Goal: Task Accomplishment & Management: Complete application form

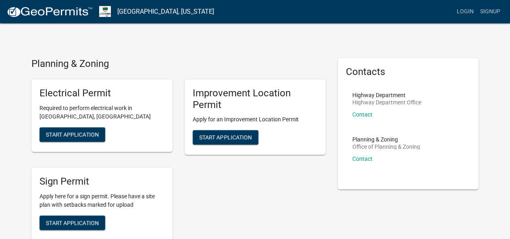
scroll to position [3, 0]
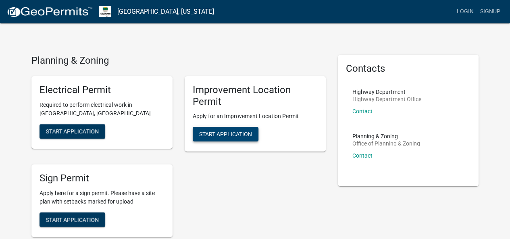
click at [225, 133] on span "Start Application" at bounding box center [225, 134] width 53 height 6
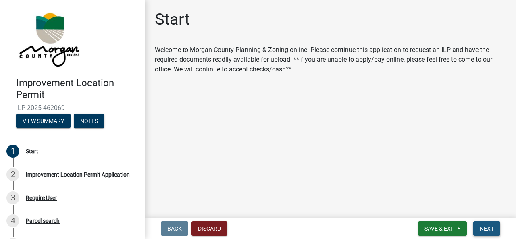
click at [482, 233] on button "Next" at bounding box center [486, 228] width 27 height 15
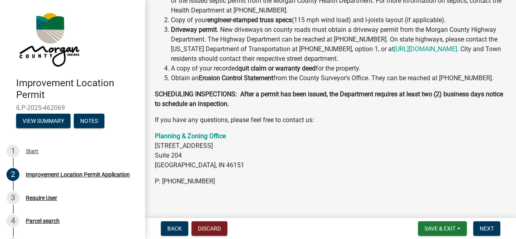
scroll to position [266, 0]
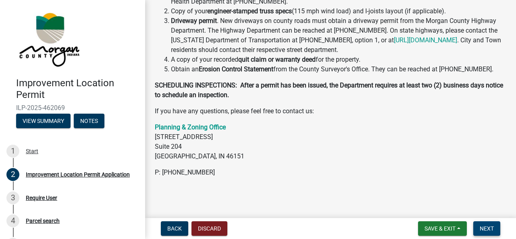
click at [489, 230] on span "Next" at bounding box center [487, 228] width 14 height 6
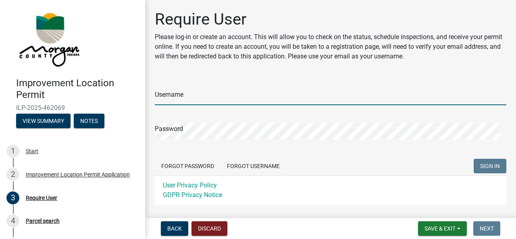
click at [227, 93] on input "Username" at bounding box center [330, 97] width 351 height 17
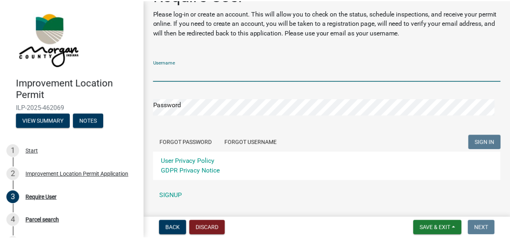
scroll to position [44, 0]
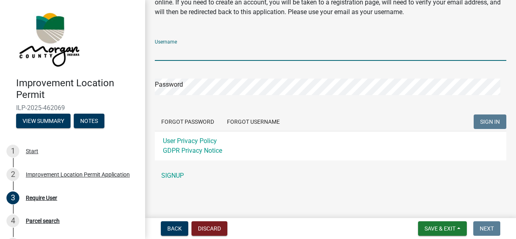
click at [171, 176] on div "Username Password Forgot Password Forgot Username SIGN IN User Privacy Policy G…" at bounding box center [330, 108] width 351 height 151
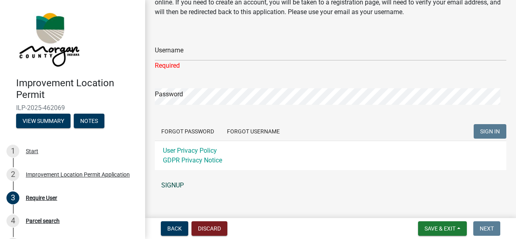
click at [167, 183] on link "SIGNUP" at bounding box center [330, 185] width 351 height 16
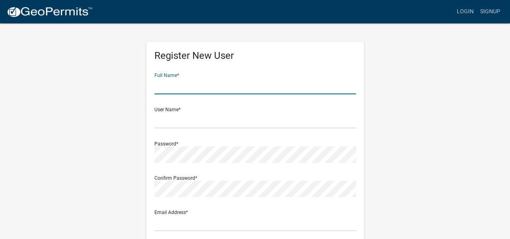
click at [204, 82] on input "text" at bounding box center [255, 86] width 202 height 17
type input "Matthew Clark"
type input "[EMAIL_ADDRESS][DOMAIN_NAME]"
type input "[STREET_ADDRESS]"
type input "Mooresville"
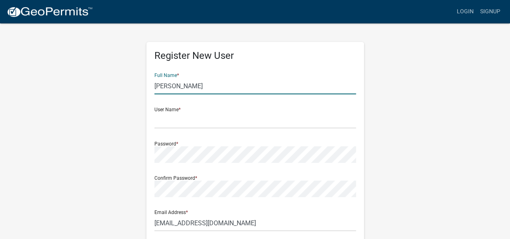
type input "IN"
type input "46158"
type input "3179661519"
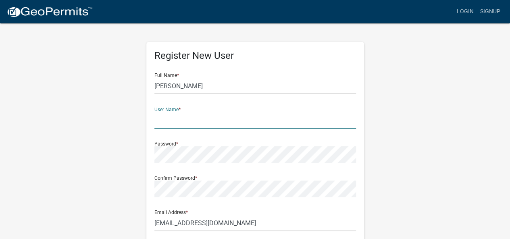
click at [197, 120] on input "text" at bounding box center [255, 120] width 202 height 17
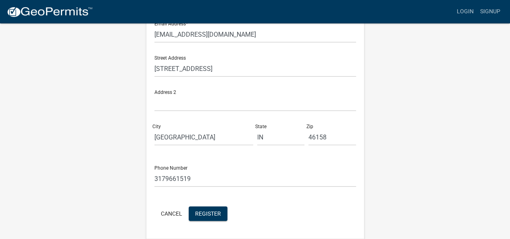
scroll to position [214, 0]
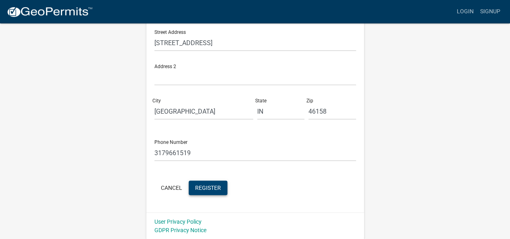
click at [214, 192] on button "Register" at bounding box center [208, 188] width 39 height 15
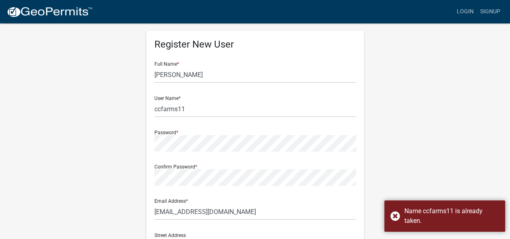
scroll to position [0, 0]
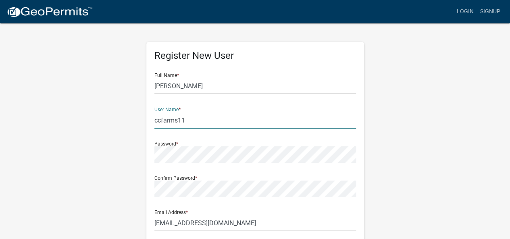
click at [247, 124] on input "ccfarms11" at bounding box center [255, 120] width 202 height 17
click at [250, 118] on input "ccfarms11" at bounding box center [255, 120] width 202 height 17
type input "ccfarms"
click at [392, 124] on div "Register New User Full Name * Matthew Clark User Name * ccfarms Password * Conf…" at bounding box center [254, 238] width 459 height 431
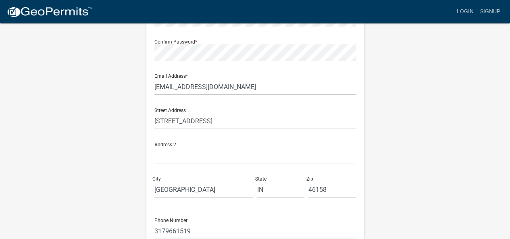
scroll to position [202, 0]
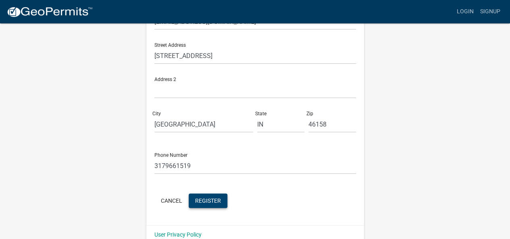
click at [220, 201] on button "Register" at bounding box center [208, 200] width 39 height 15
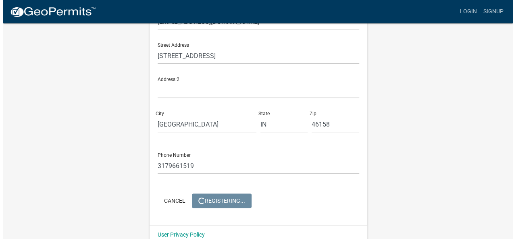
scroll to position [0, 0]
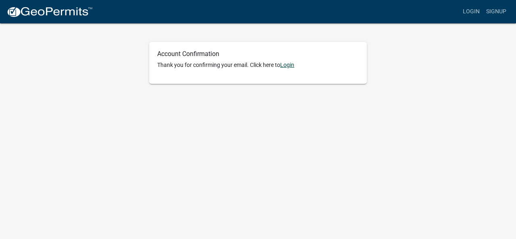
click at [288, 65] on link "Login" at bounding box center [287, 65] width 14 height 6
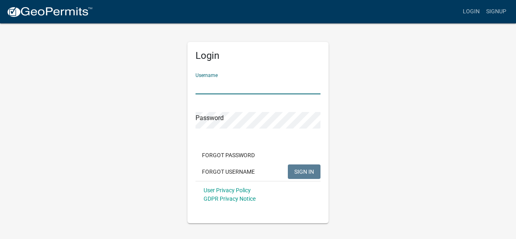
click at [270, 81] on input "Username" at bounding box center [257, 86] width 125 height 17
type input "ccfarms"
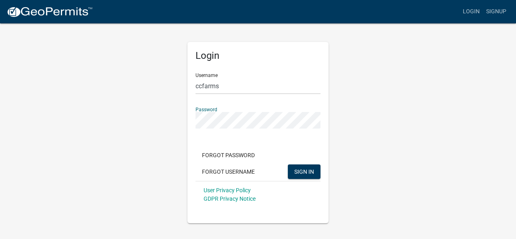
click at [288, 164] on button "SIGN IN" at bounding box center [304, 171] width 33 height 15
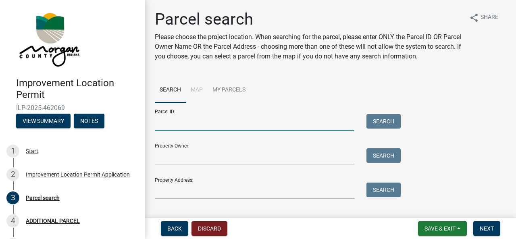
click at [220, 124] on input "Parcel ID:" at bounding box center [255, 122] width 200 height 17
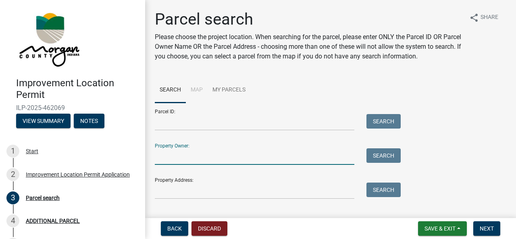
click at [204, 160] on input "Property Owner:" at bounding box center [255, 156] width 200 height 17
click at [182, 197] on input "Property Address:" at bounding box center [255, 191] width 200 height 17
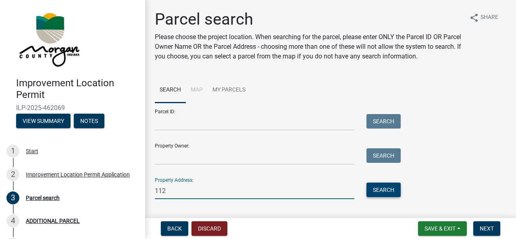
click at [383, 188] on button "Search" at bounding box center [383, 190] width 34 height 15
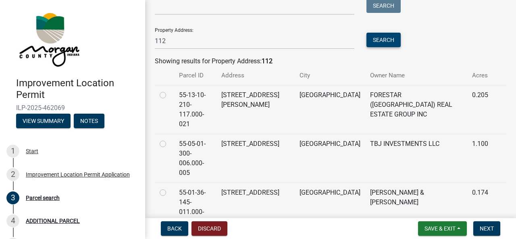
scroll to position [161, 0]
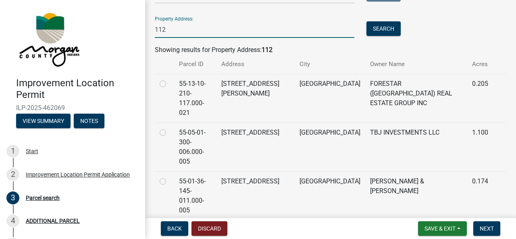
click at [187, 37] on input "112" at bounding box center [255, 29] width 200 height 17
type input "[STREET_ADDRESS]"
click at [382, 25] on button "Search" at bounding box center [383, 28] width 34 height 15
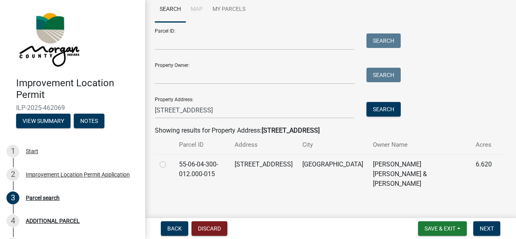
click at [198, 168] on td "55-06-04-300-012.000-015" at bounding box center [202, 173] width 56 height 39
click at [166, 166] on div at bounding box center [165, 165] width 10 height 10
click at [169, 160] on label at bounding box center [169, 160] width 0 height 0
click at [169, 165] on input "radio" at bounding box center [171, 162] width 5 height 5
radio input "true"
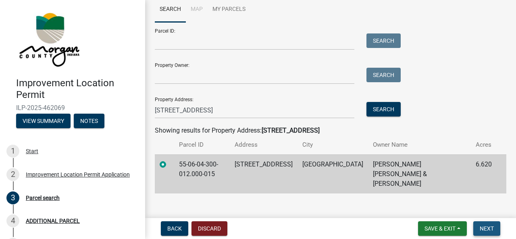
click at [488, 232] on button "Next" at bounding box center [486, 228] width 27 height 15
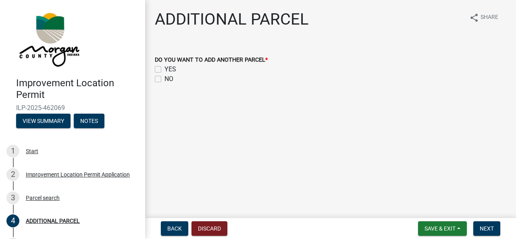
click at [164, 79] on label "NO" at bounding box center [168, 79] width 9 height 10
click at [164, 79] on input "NO" at bounding box center [166, 76] width 5 height 5
checkbox input "true"
checkbox input "false"
checkbox input "true"
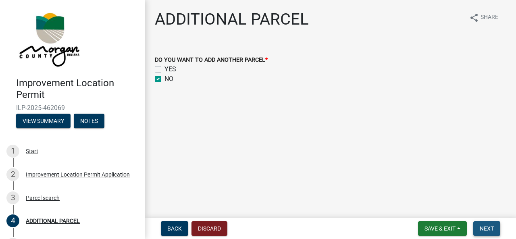
click at [492, 233] on button "Next" at bounding box center [486, 228] width 27 height 15
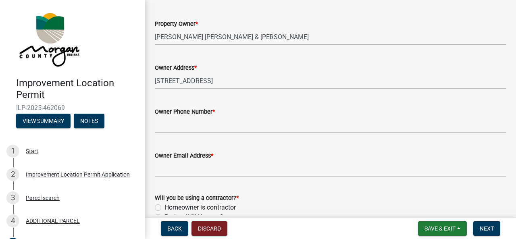
scroll to position [242, 0]
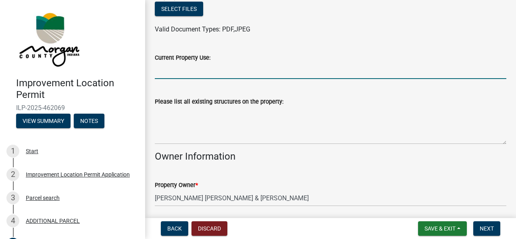
click at [216, 72] on input "Current Property Use:" at bounding box center [330, 70] width 351 height 17
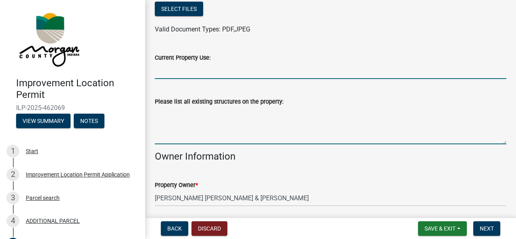
click at [326, 142] on textarea "Please list all existing structures on the property:" at bounding box center [330, 125] width 351 height 38
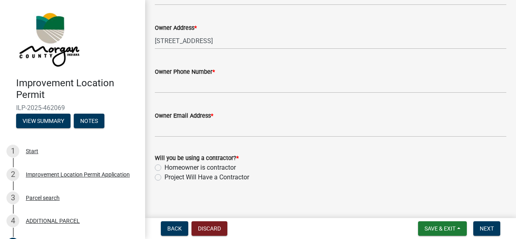
scroll to position [443, 0]
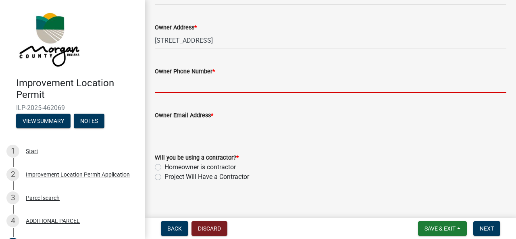
click at [183, 81] on input "Owner Phone Number *" at bounding box center [330, 84] width 351 height 17
type input "3179661519"
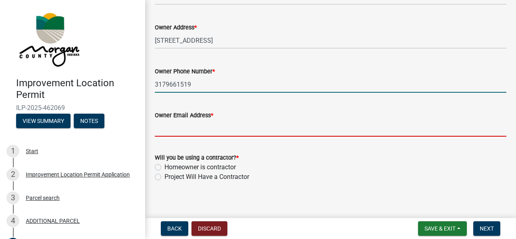
type input "[EMAIL_ADDRESS][DOMAIN_NAME]"
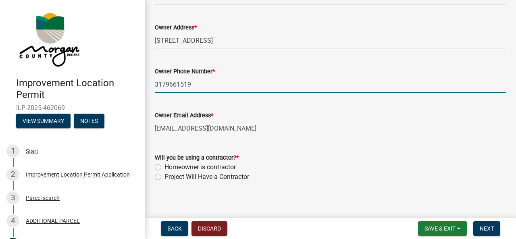
click at [192, 166] on label "Homeowner is contractor" at bounding box center [199, 167] width 71 height 10
click at [170, 166] on input "Homeowner is contractor" at bounding box center [166, 164] width 5 height 5
radio input "true"
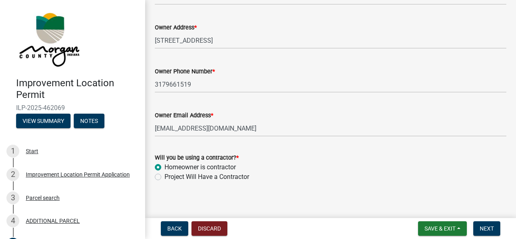
click at [208, 166] on label "Homeowner is contractor" at bounding box center [199, 167] width 71 height 10
click at [170, 166] on input "Homeowner is contractor" at bounding box center [166, 164] width 5 height 5
click at [209, 175] on label "Project Will Have a Contractor" at bounding box center [206, 177] width 85 height 10
click at [170, 175] on input "Project Will Have a Contractor" at bounding box center [166, 174] width 5 height 5
radio input "true"
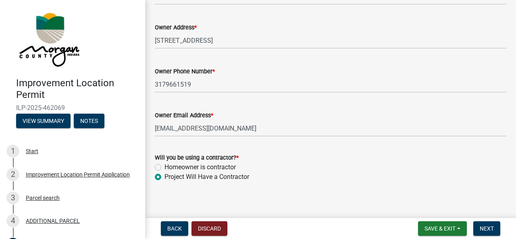
scroll to position [449, 0]
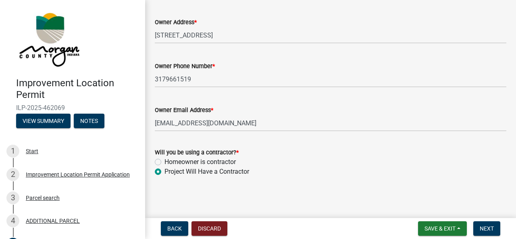
click at [220, 162] on label "Homeowner is contractor" at bounding box center [199, 162] width 71 height 10
click at [170, 162] on input "Homeowner is contractor" at bounding box center [166, 159] width 5 height 5
radio input "true"
click at [492, 229] on span "Next" at bounding box center [487, 228] width 14 height 6
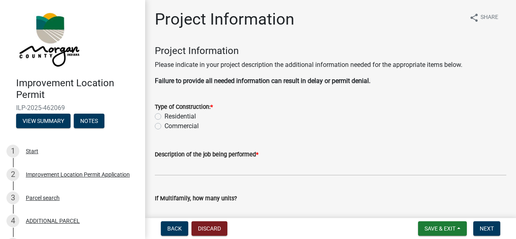
click at [189, 115] on label "Residential" at bounding box center [179, 117] width 31 height 10
click at [170, 115] on input "Residential" at bounding box center [166, 114] width 5 height 5
radio input "true"
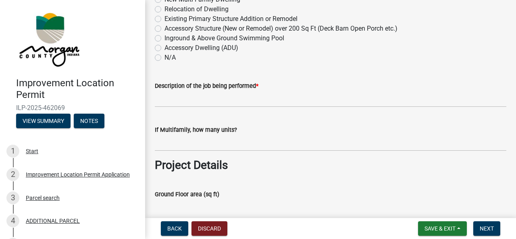
scroll to position [81, 0]
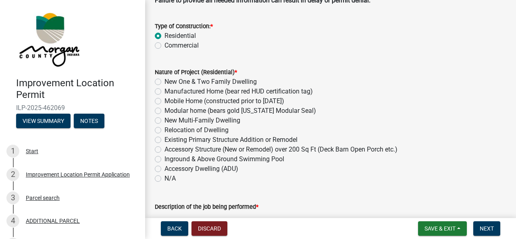
click at [181, 48] on label "Commercial" at bounding box center [181, 46] width 34 height 10
click at [170, 46] on input "Commercial" at bounding box center [166, 43] width 5 height 5
radio input "true"
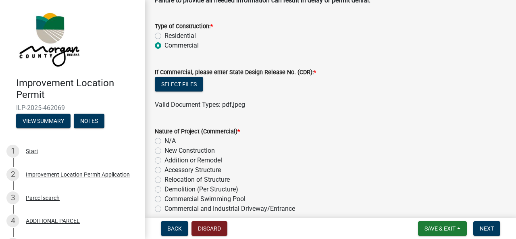
click at [183, 35] on label "Residential" at bounding box center [179, 36] width 31 height 10
click at [170, 35] on input "Residential" at bounding box center [166, 33] width 5 height 5
radio input "true"
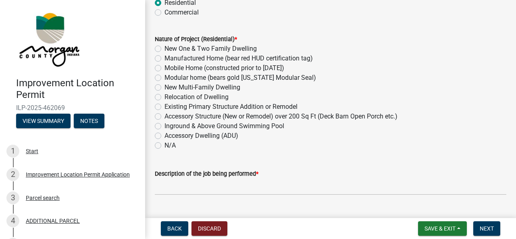
scroll to position [121, 0]
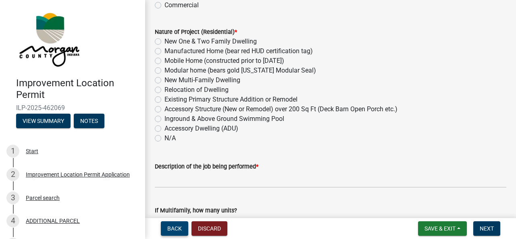
click at [173, 227] on span "Back" at bounding box center [174, 228] width 15 height 6
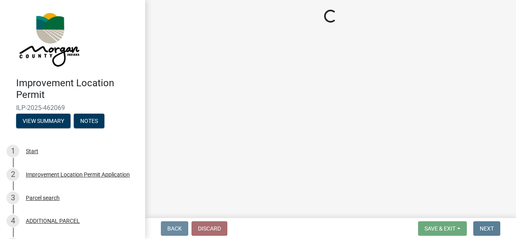
scroll to position [0, 0]
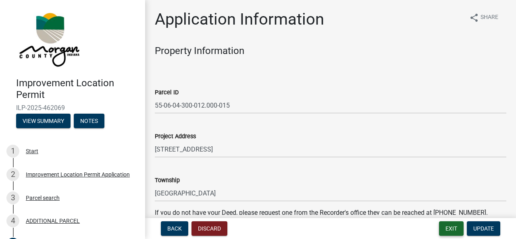
click at [450, 227] on button "Exit" at bounding box center [451, 228] width 25 height 15
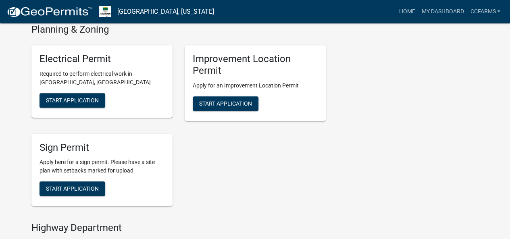
scroll to position [139, 0]
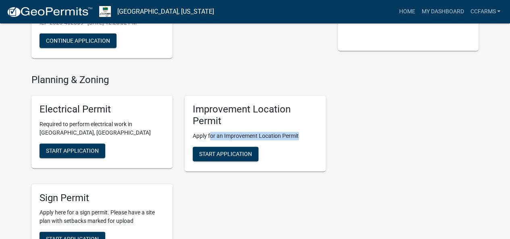
drag, startPoint x: 210, startPoint y: 134, endPoint x: 309, endPoint y: 134, distance: 99.2
click at [309, 134] on p "Apply for an Improvement Location Permit" at bounding box center [255, 136] width 125 height 8
click at [305, 141] on div "Improvement Location Permit Apply for an Improvement Location Permit Start Appl…" at bounding box center [255, 134] width 141 height 76
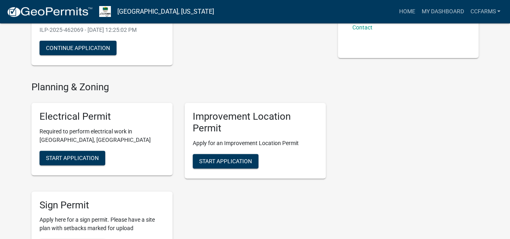
scroll to position [179, 0]
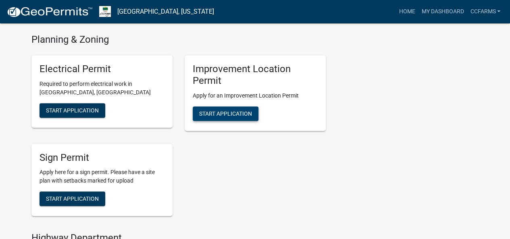
click at [222, 110] on span "Start Application" at bounding box center [225, 113] width 53 height 6
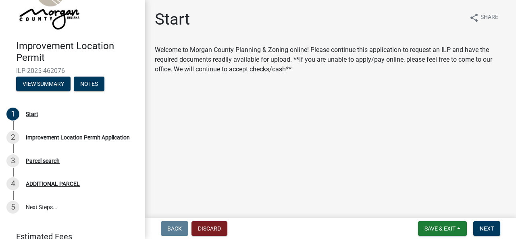
scroll to position [73, 0]
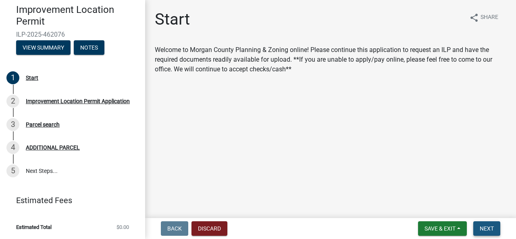
click at [488, 226] on span "Next" at bounding box center [487, 228] width 14 height 6
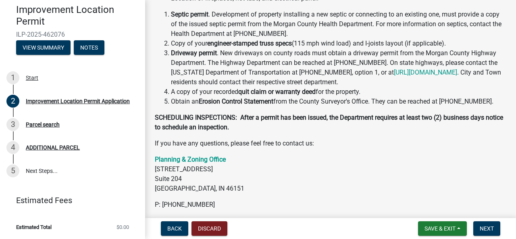
scroll to position [266, 0]
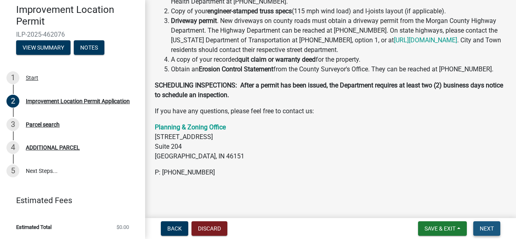
click at [486, 227] on span "Next" at bounding box center [487, 228] width 14 height 6
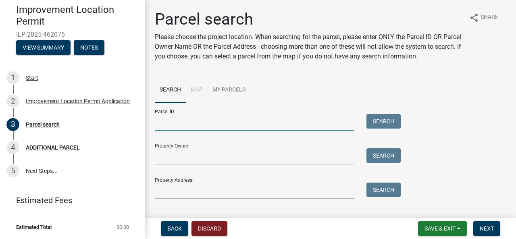
click at [211, 123] on input "Parcel ID:" at bounding box center [255, 122] width 200 height 17
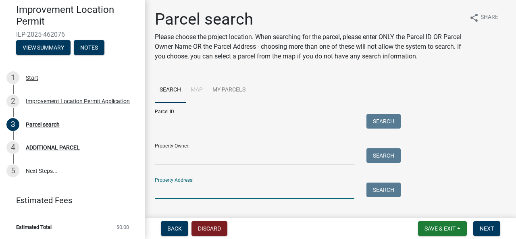
click at [238, 187] on input "Property Address:" at bounding box center [255, 191] width 200 height 17
type input "[STREET_ADDRESS]"
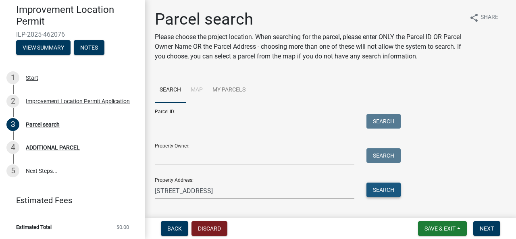
click at [384, 189] on button "Search" at bounding box center [383, 190] width 34 height 15
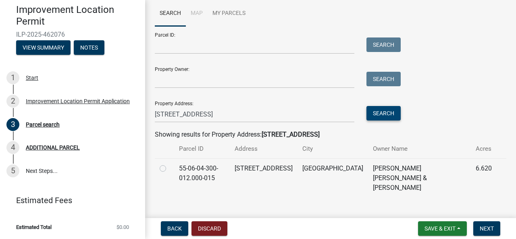
scroll to position [81, 0]
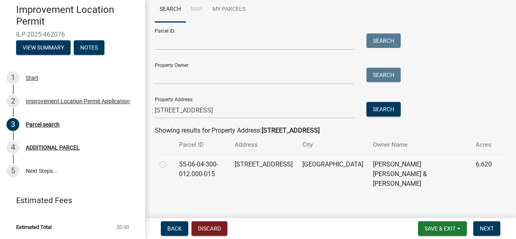
click at [201, 169] on td "55-06-04-300-012.000-015" at bounding box center [202, 173] width 56 height 39
click at [169, 160] on label at bounding box center [169, 160] width 0 height 0
click at [169, 165] on input "radio" at bounding box center [171, 162] width 5 height 5
radio input "true"
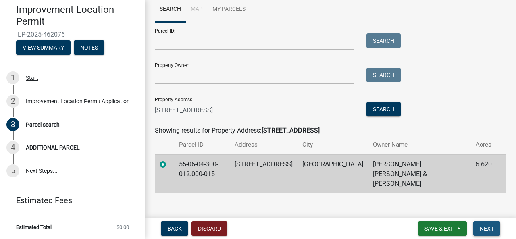
click at [489, 227] on span "Next" at bounding box center [487, 228] width 14 height 6
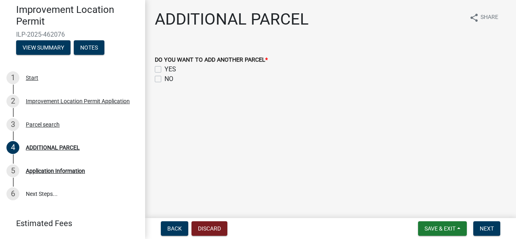
click at [164, 76] on label "NO" at bounding box center [168, 79] width 9 height 10
click at [164, 76] on input "NO" at bounding box center [166, 76] width 5 height 5
checkbox input "true"
checkbox input "false"
checkbox input "true"
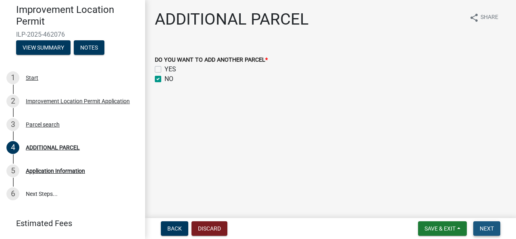
click at [496, 228] on button "Next" at bounding box center [486, 228] width 27 height 15
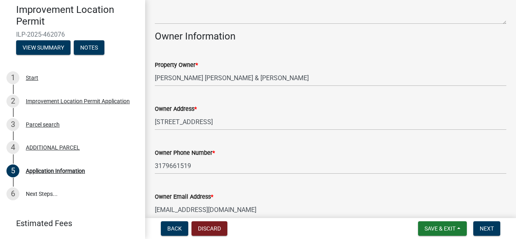
scroll to position [449, 0]
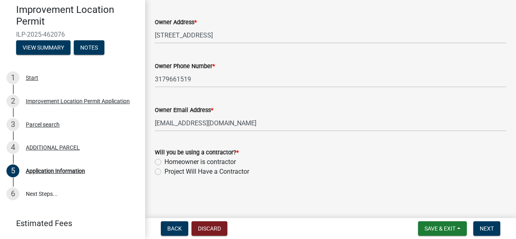
click at [212, 164] on label "Homeowner is contractor" at bounding box center [199, 162] width 71 height 10
click at [170, 162] on input "Homeowner is contractor" at bounding box center [166, 159] width 5 height 5
radio input "true"
click at [210, 174] on label "Project Will Have a Contractor" at bounding box center [206, 172] width 85 height 10
click at [170, 172] on input "Project Will Have a Contractor" at bounding box center [166, 169] width 5 height 5
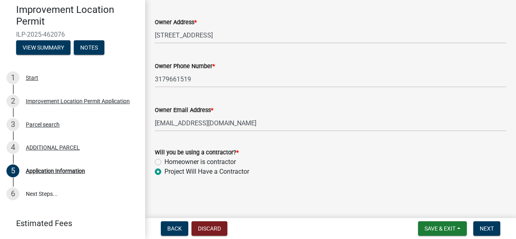
radio input "true"
drag, startPoint x: 483, startPoint y: 228, endPoint x: 209, endPoint y: 174, distance: 279.7
click at [218, 176] on wm-app "Improvement Location Permit ILP-2025-462076 View Summary Notes 1 Start 2 Improv…" at bounding box center [258, 119] width 516 height 239
click at [210, 160] on label "Homeowner is contractor" at bounding box center [199, 162] width 71 height 10
click at [170, 160] on input "Homeowner is contractor" at bounding box center [166, 159] width 5 height 5
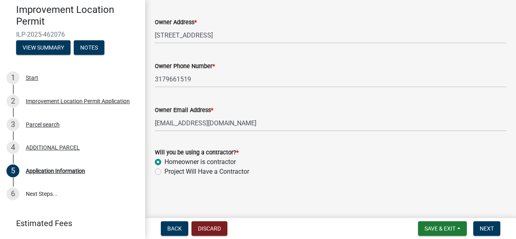
radio input "true"
click at [486, 228] on span "Next" at bounding box center [487, 228] width 14 height 6
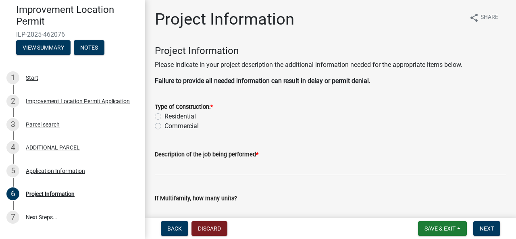
click at [181, 116] on label "Residential" at bounding box center [179, 117] width 31 height 10
click at [170, 116] on input "Residential" at bounding box center [166, 114] width 5 height 5
radio input "true"
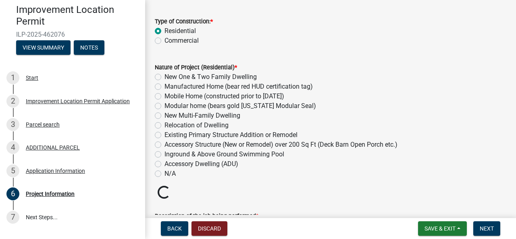
scroll to position [81, 0]
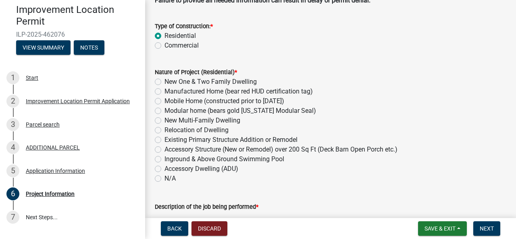
click at [166, 176] on label "N/A" at bounding box center [169, 179] width 11 height 10
click at [166, 176] on input "N/A" at bounding box center [166, 176] width 5 height 5
radio input "true"
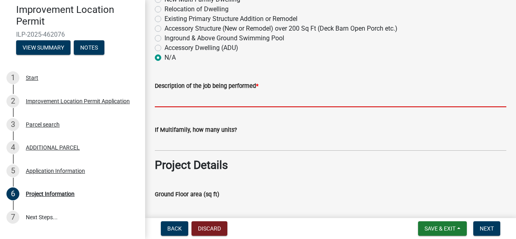
click at [191, 100] on input "Description of the job being performed *" at bounding box center [330, 99] width 351 height 17
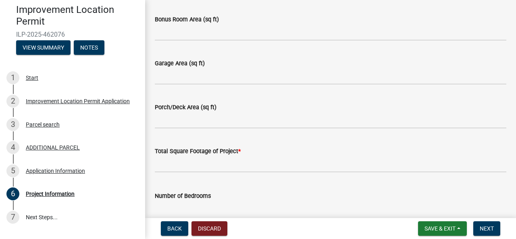
scroll to position [605, 0]
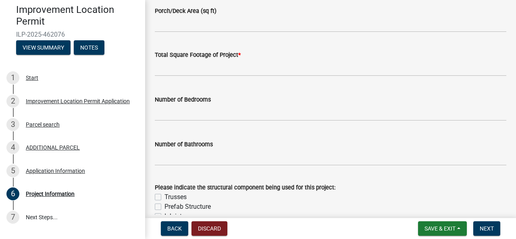
type input "Pole barn"
click at [177, 197] on label "Trusses" at bounding box center [175, 197] width 22 height 10
click at [170, 197] on input "Trusses" at bounding box center [166, 194] width 5 height 5
checkbox input "true"
checkbox input "false"
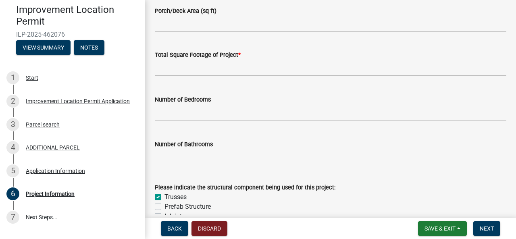
checkbox input "false"
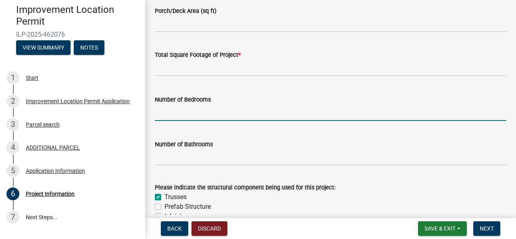
click at [351, 106] on input "text" at bounding box center [330, 112] width 351 height 17
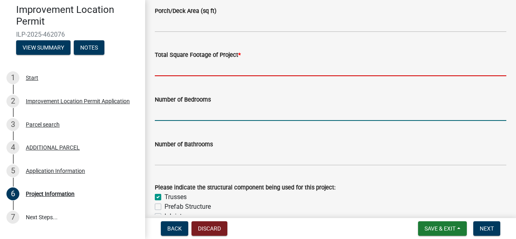
click at [218, 70] on input "text" at bounding box center [330, 68] width 351 height 17
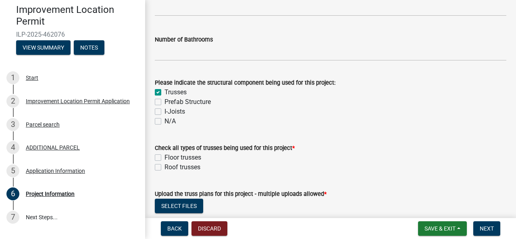
scroll to position [766, 0]
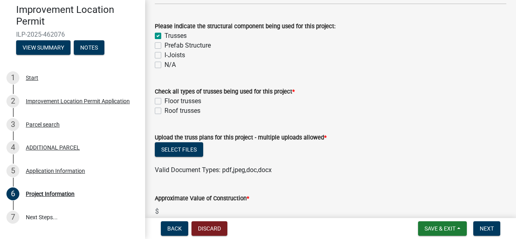
type input "1200"
click at [359, 132] on form "Upload the truss plans for this project - multiple uploads allowed * Select fil…" at bounding box center [330, 149] width 351 height 52
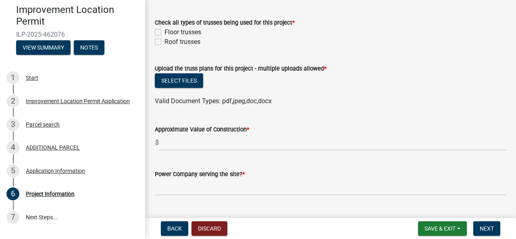
scroll to position [806, 0]
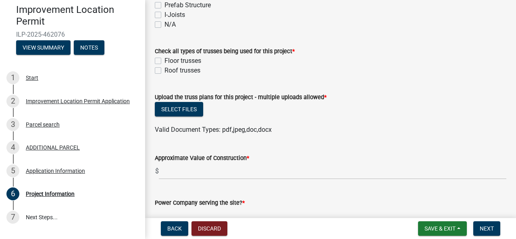
click at [191, 68] on label "Roof trusses" at bounding box center [182, 71] width 36 height 10
click at [170, 68] on input "Roof trusses" at bounding box center [166, 68] width 5 height 5
checkbox input "true"
checkbox input "false"
checkbox input "true"
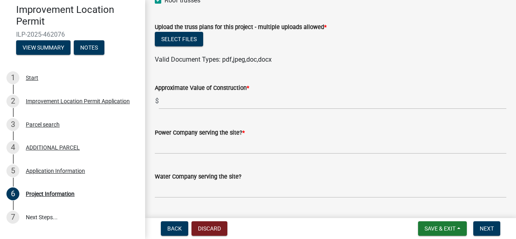
scroll to position [887, 0]
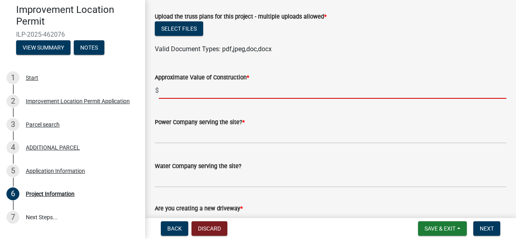
click at [198, 93] on input "text" at bounding box center [332, 90] width 347 height 17
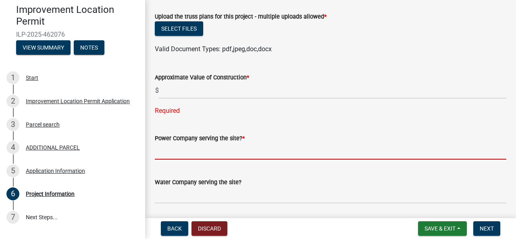
click at [210, 137] on form "Power Company serving the site? *" at bounding box center [330, 146] width 351 height 26
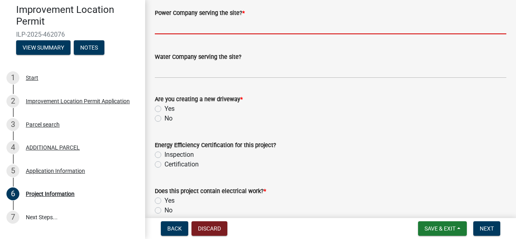
scroll to position [1129, 0]
